Goal: Obtain resource: Obtain resource

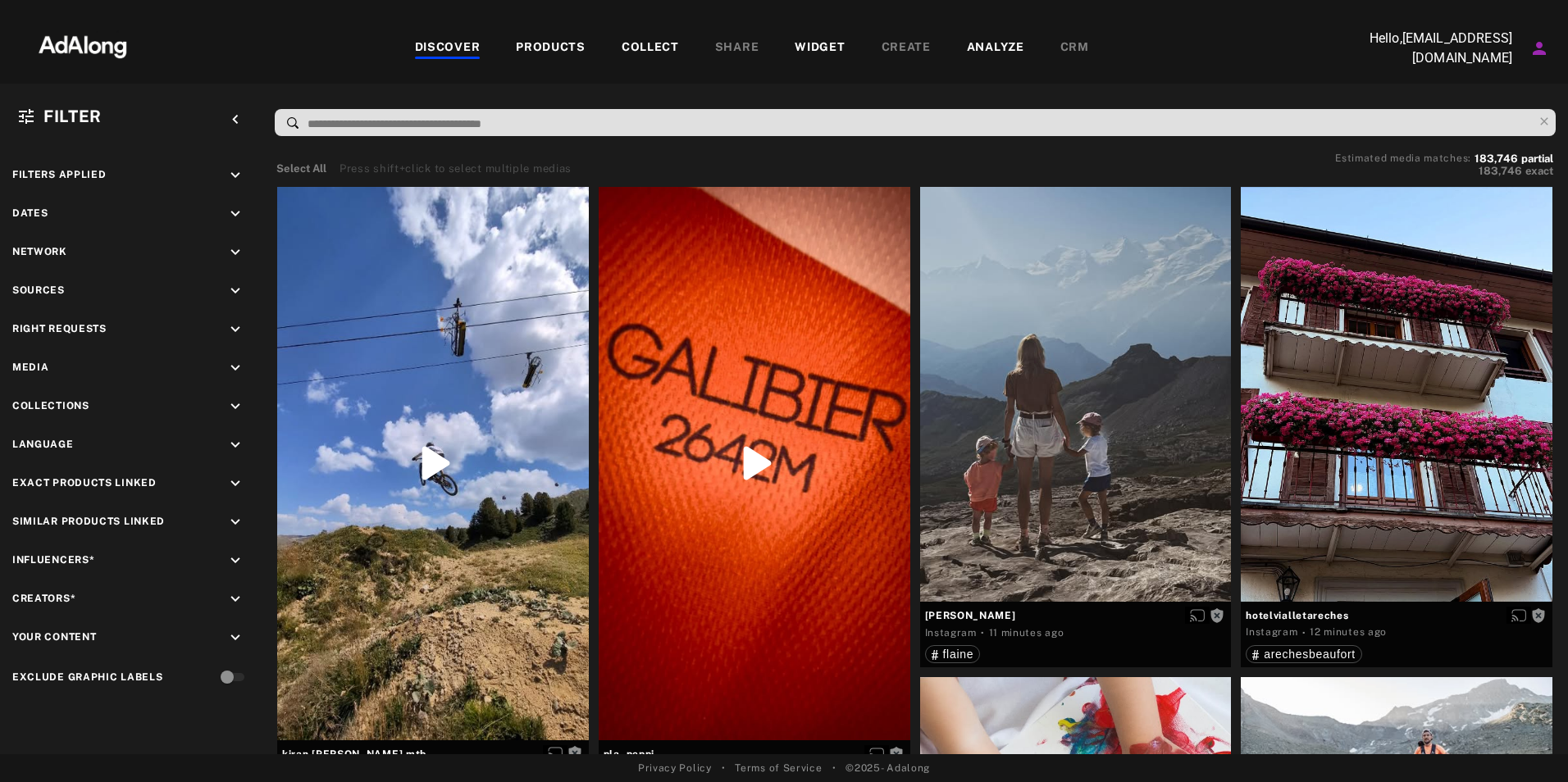
click at [642, 52] on div "COLLECT" at bounding box center [650, 48] width 57 height 20
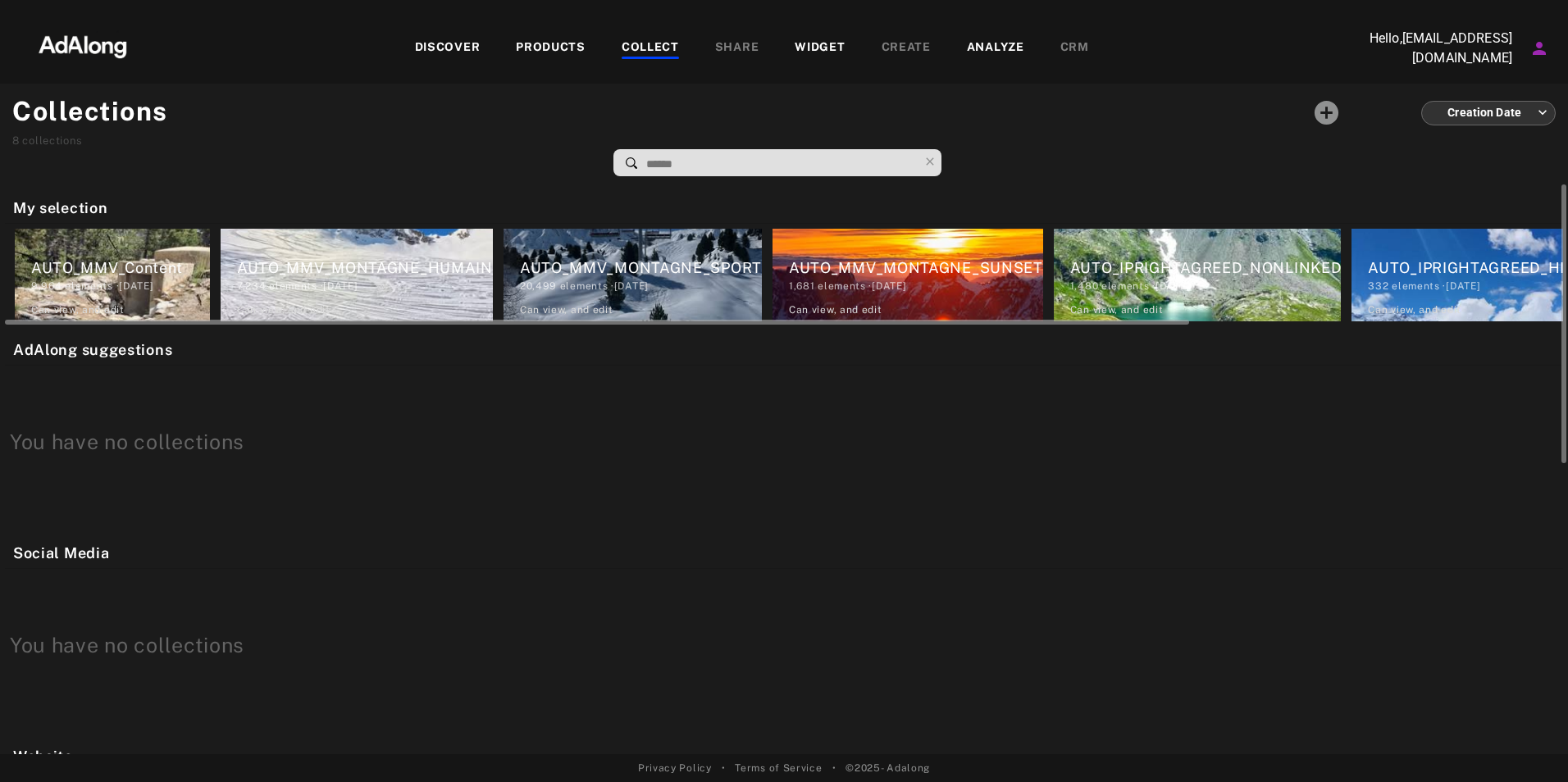
click at [141, 273] on div "AUTO_MMV_Content" at bounding box center [121, 268] width 179 height 23
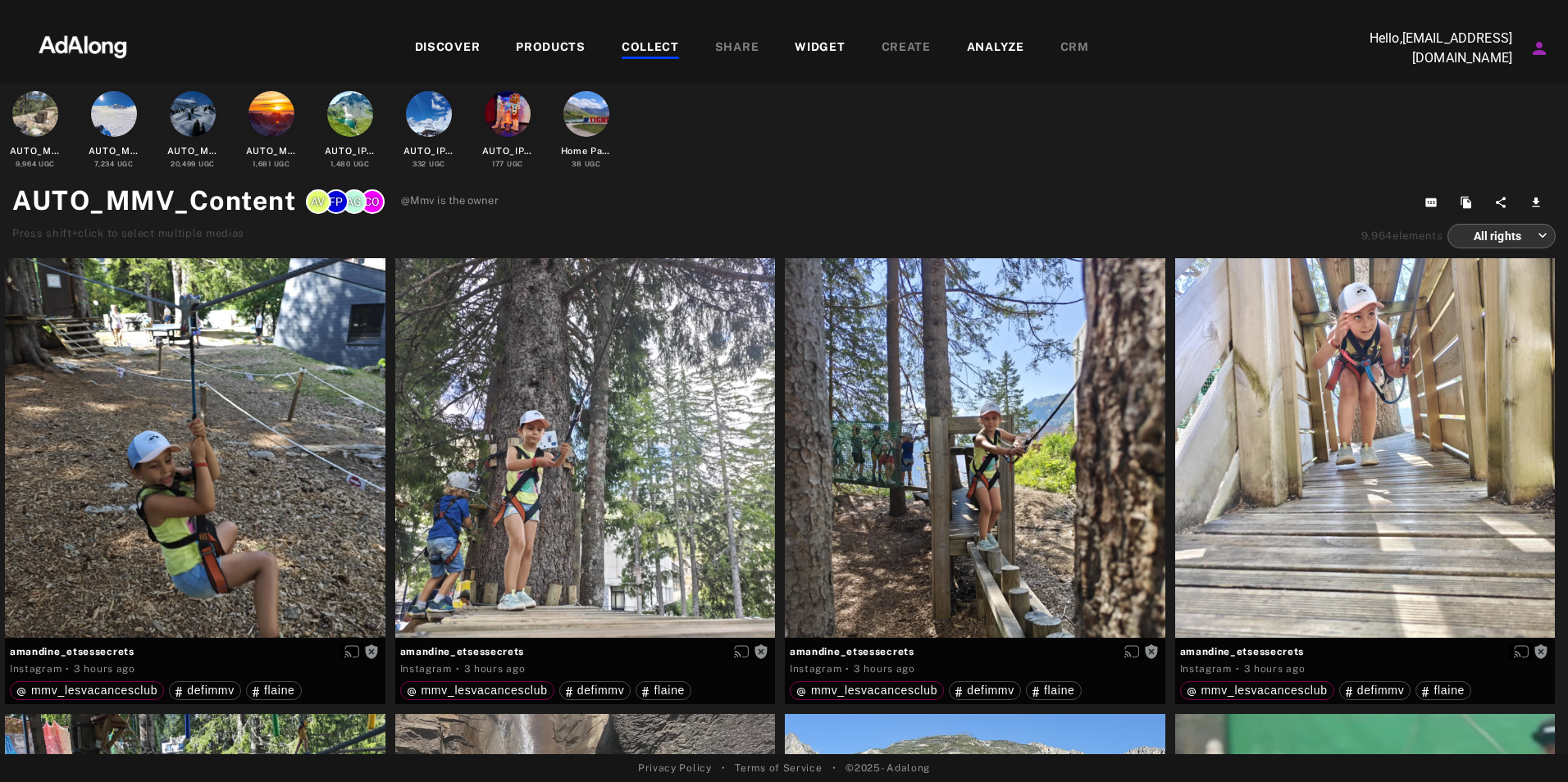
click at [1138, 57] on div "DISCOVER PRODUCTS COLLECT SHARE WIDGET CREATE ANALYZE CRM" at bounding box center [752, 48] width 1193 height 20
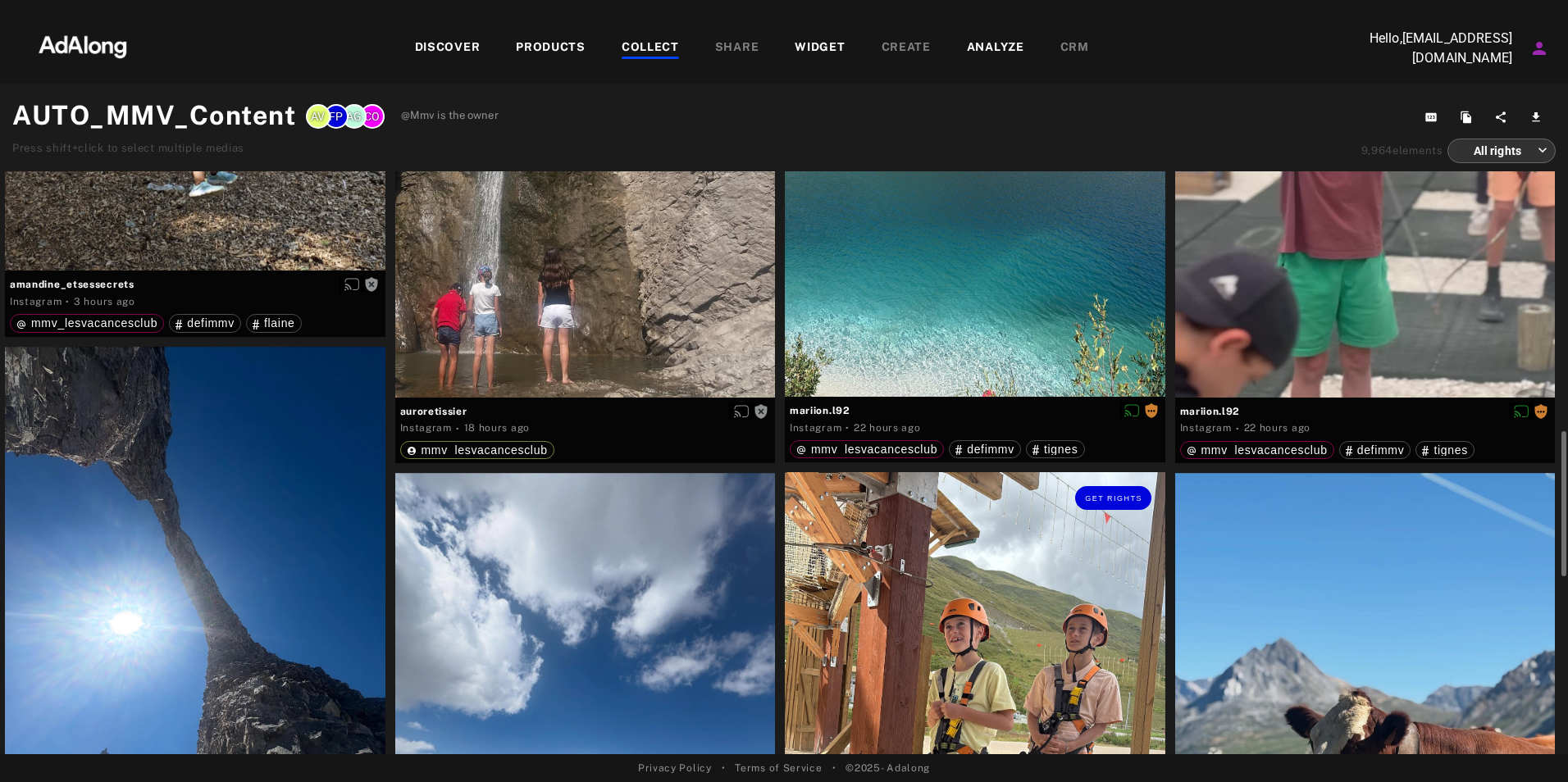
scroll to position [984, 0]
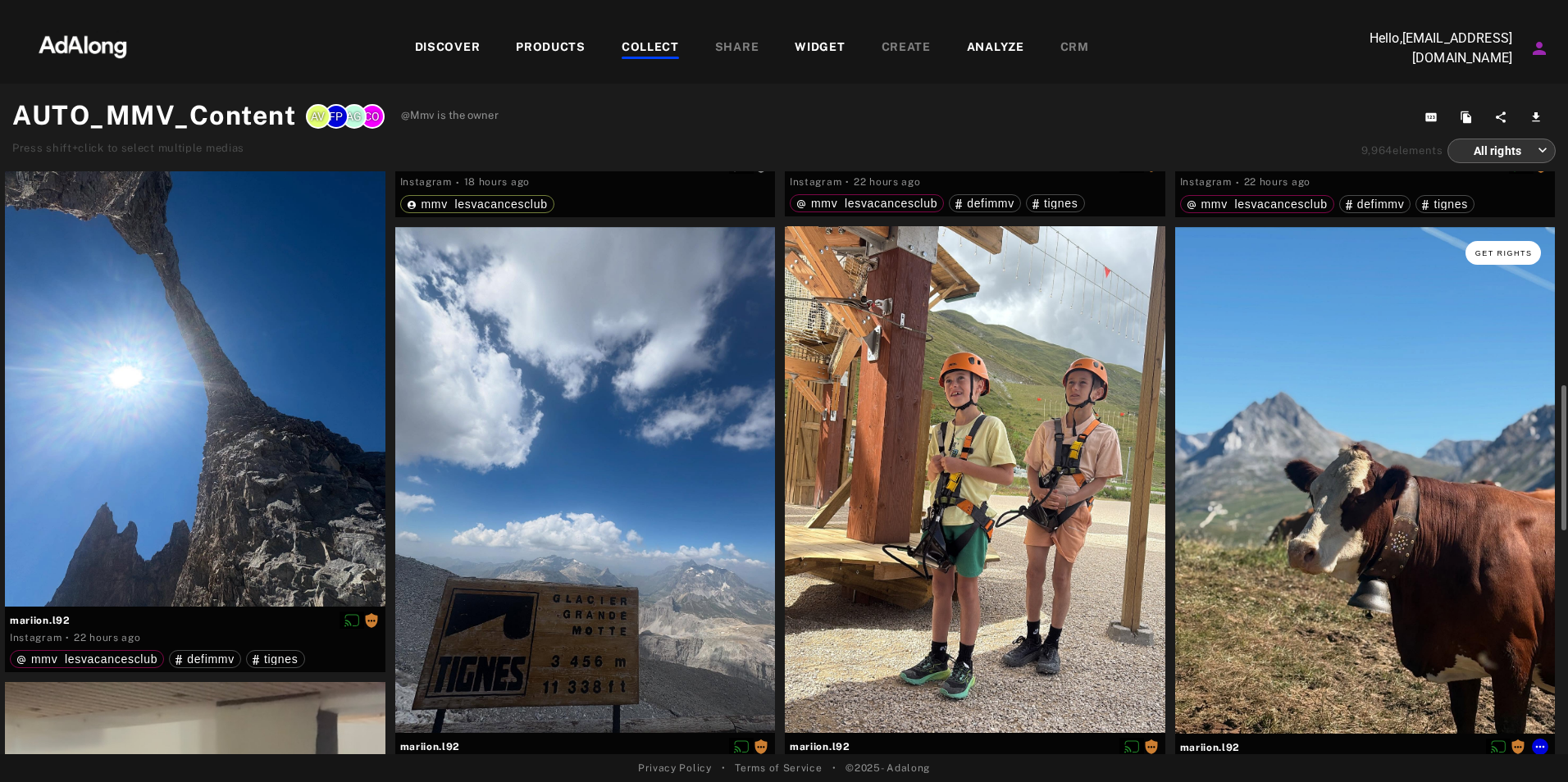
click at [1513, 254] on span "Get rights" at bounding box center [1503, 253] width 57 height 8
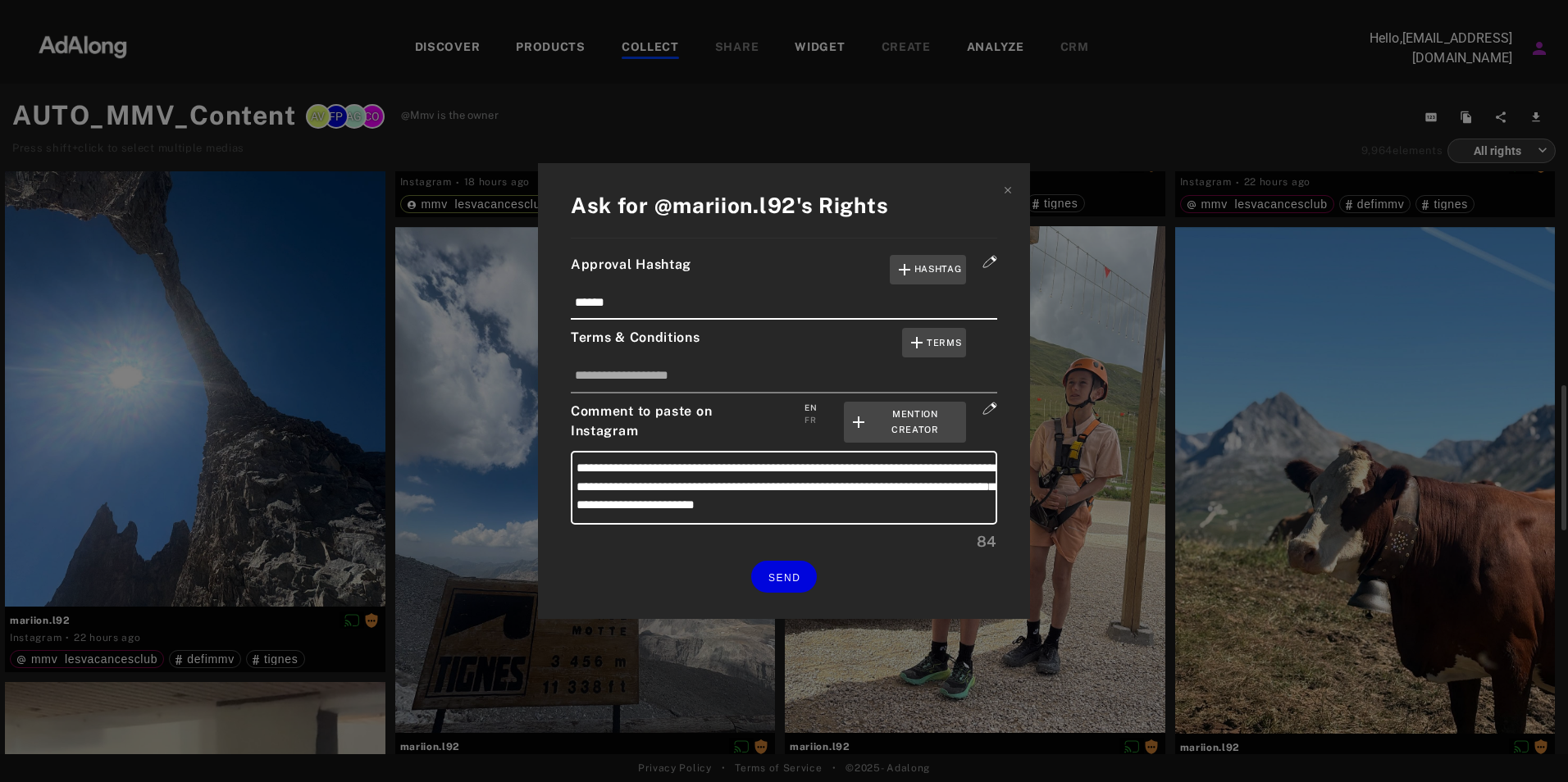
click at [810, 418] on div "FR" at bounding box center [810, 420] width 12 height 13
type textarea "**********"
